Goal: Use online tool/utility

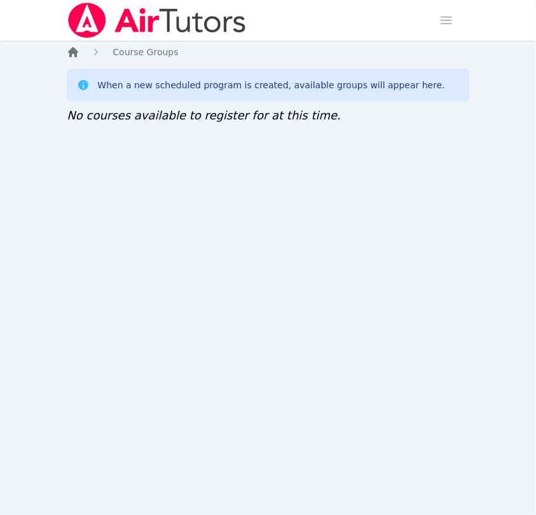
click at [72, 52] on icon "Breadcrumb" at bounding box center [73, 52] width 10 height 10
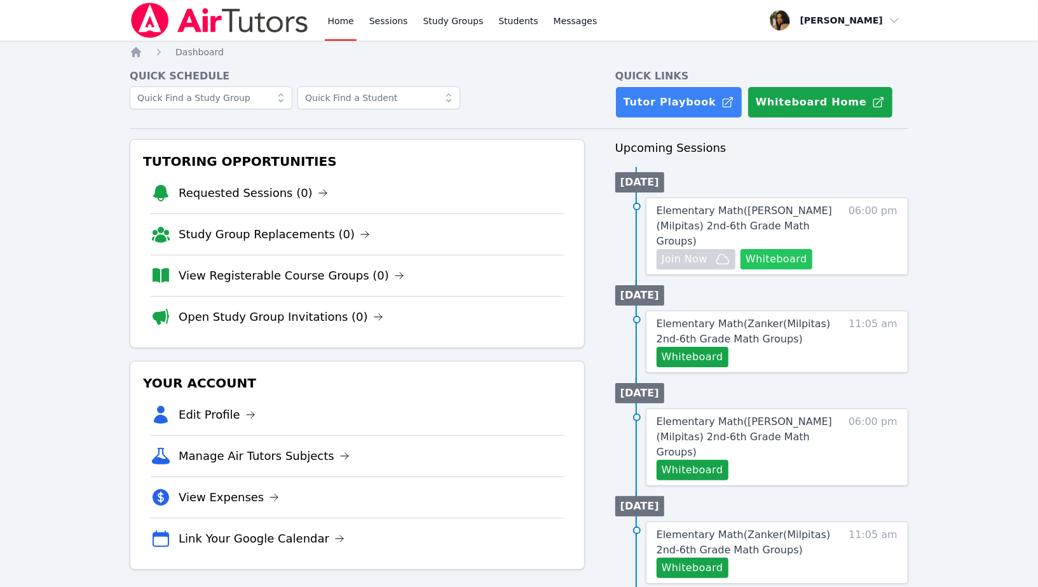
click at [535, 249] on button "Whiteboard" at bounding box center [776, 259] width 72 height 20
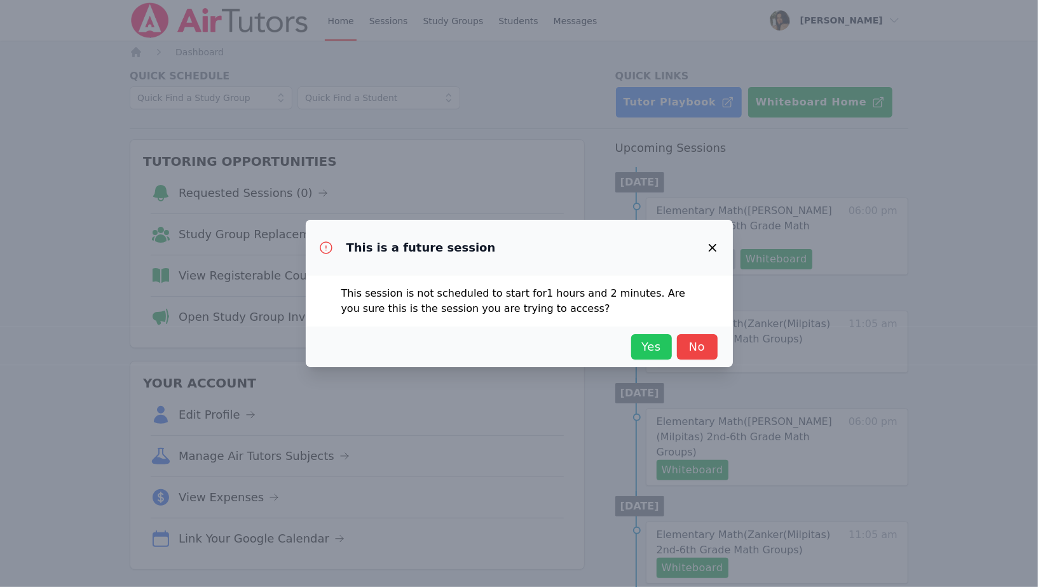
click at [535, 349] on span "Yes" at bounding box center [651, 347] width 28 height 18
